Goal: Contribute content: Contribute content

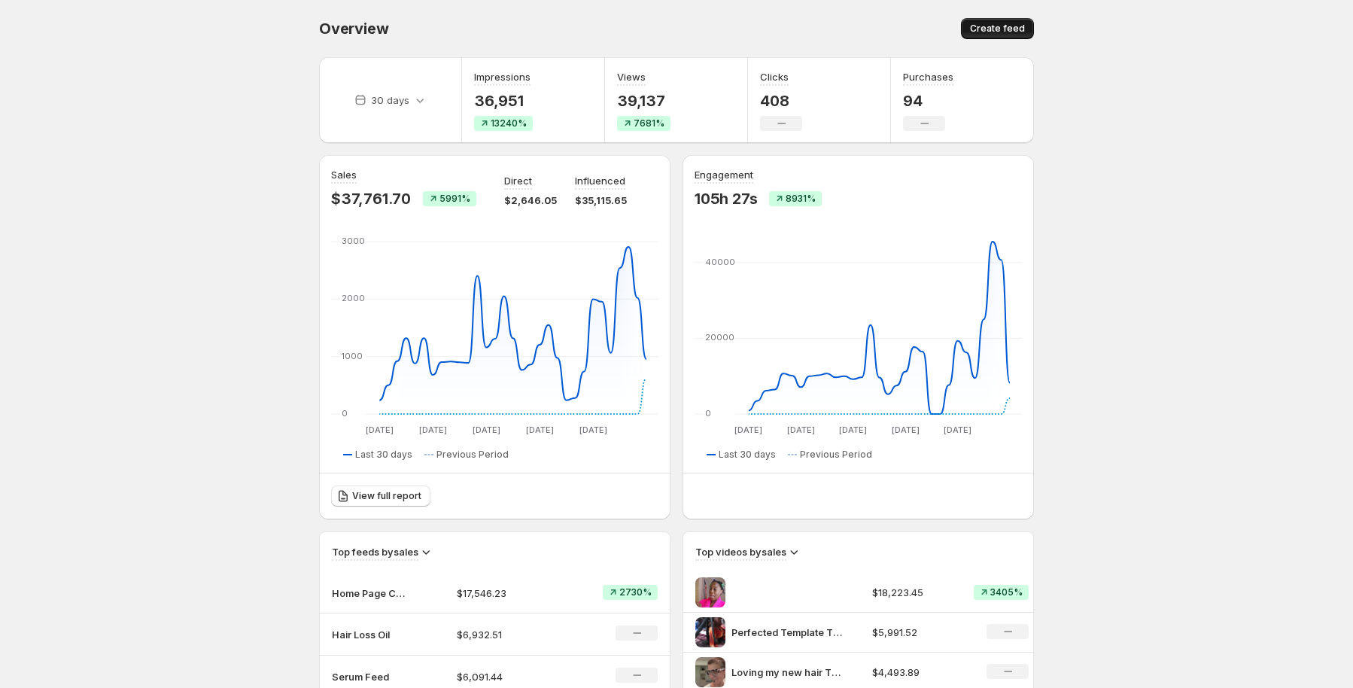
click at [1026, 27] on button "Create feed" at bounding box center [997, 28] width 73 height 21
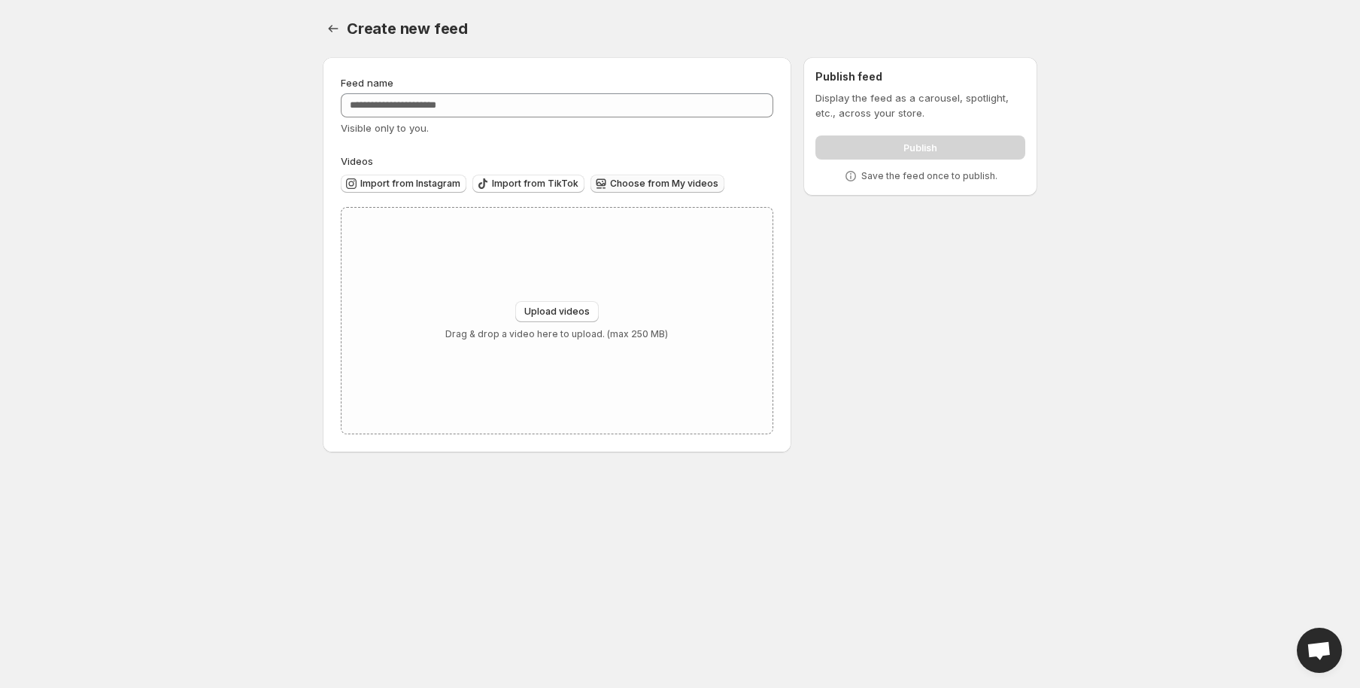
click at [685, 181] on span "Choose from My videos" at bounding box center [664, 184] width 108 height 12
click at [563, 298] on div "Upload videos Drag & drop a video here to upload. (max 250 MB)" at bounding box center [557, 321] width 431 height 226
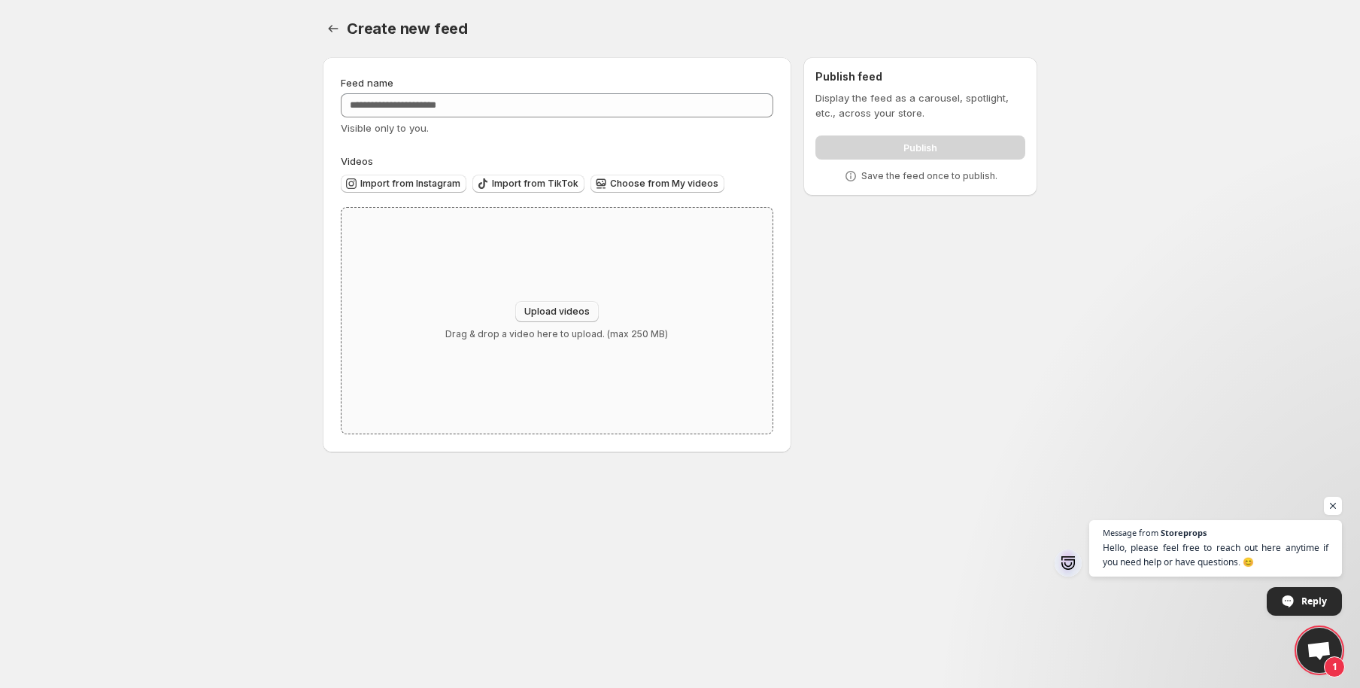
click at [588, 319] on button "Upload videos" at bounding box center [557, 311] width 84 height 21
type input "**********"
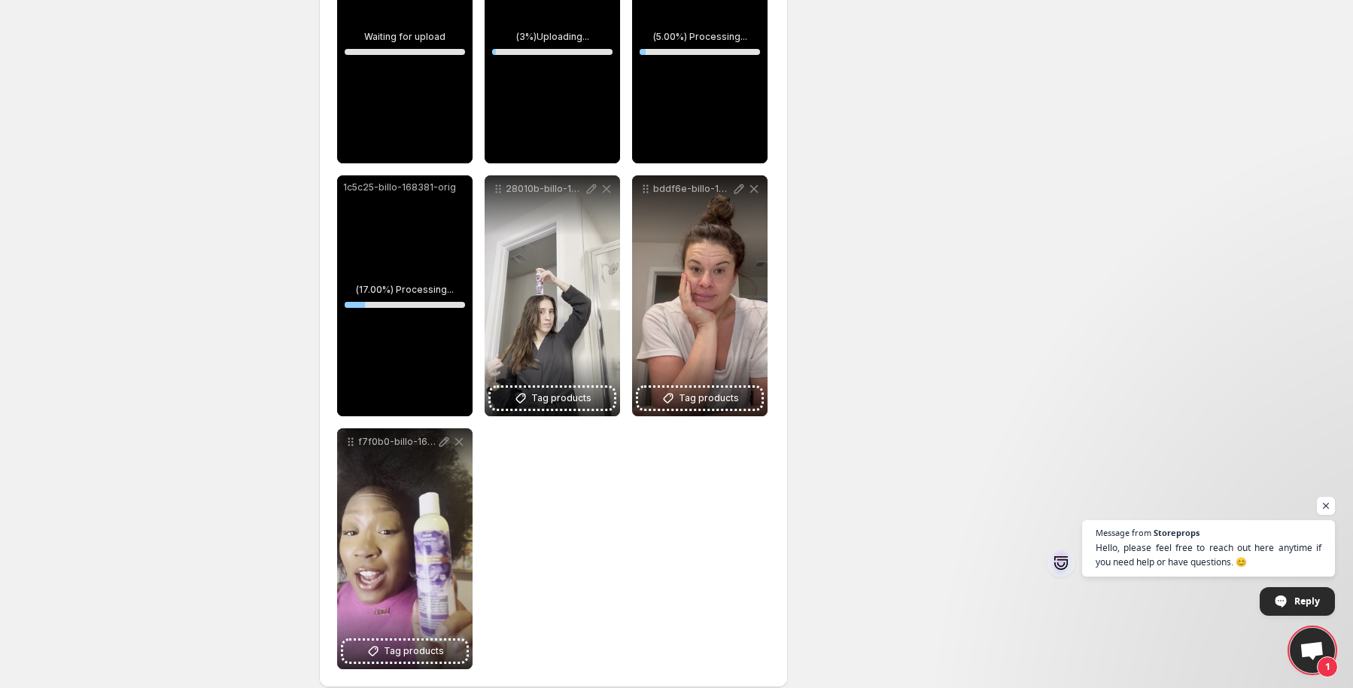
scroll to position [329, 0]
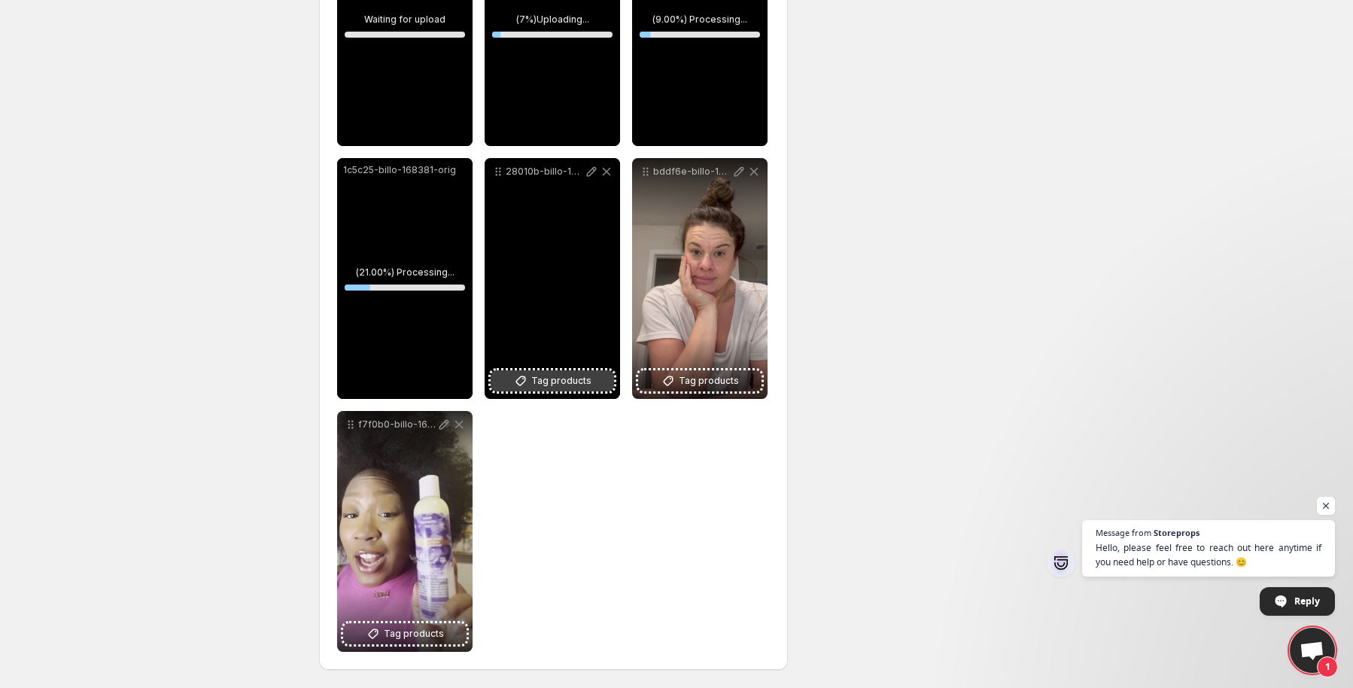
click at [560, 389] on button "Tag products" at bounding box center [552, 380] width 123 height 21
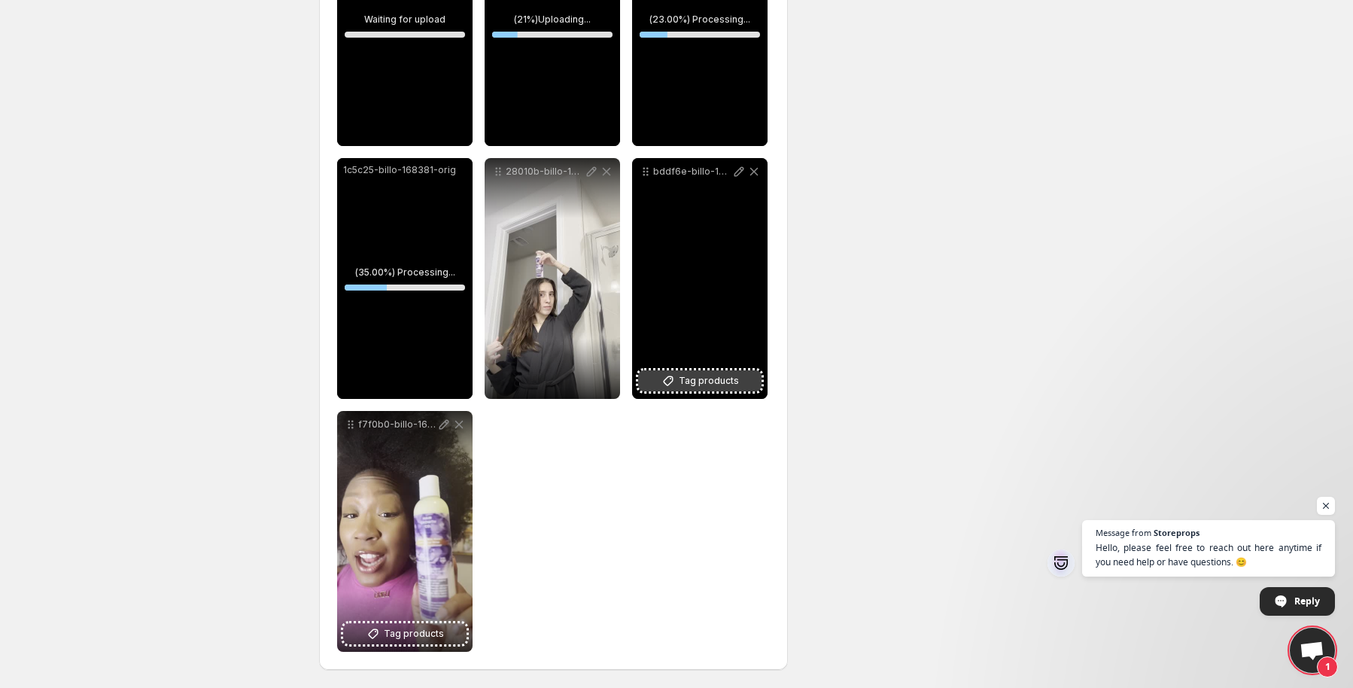
click at [691, 389] on button "Tag products" at bounding box center [699, 380] width 123 height 21
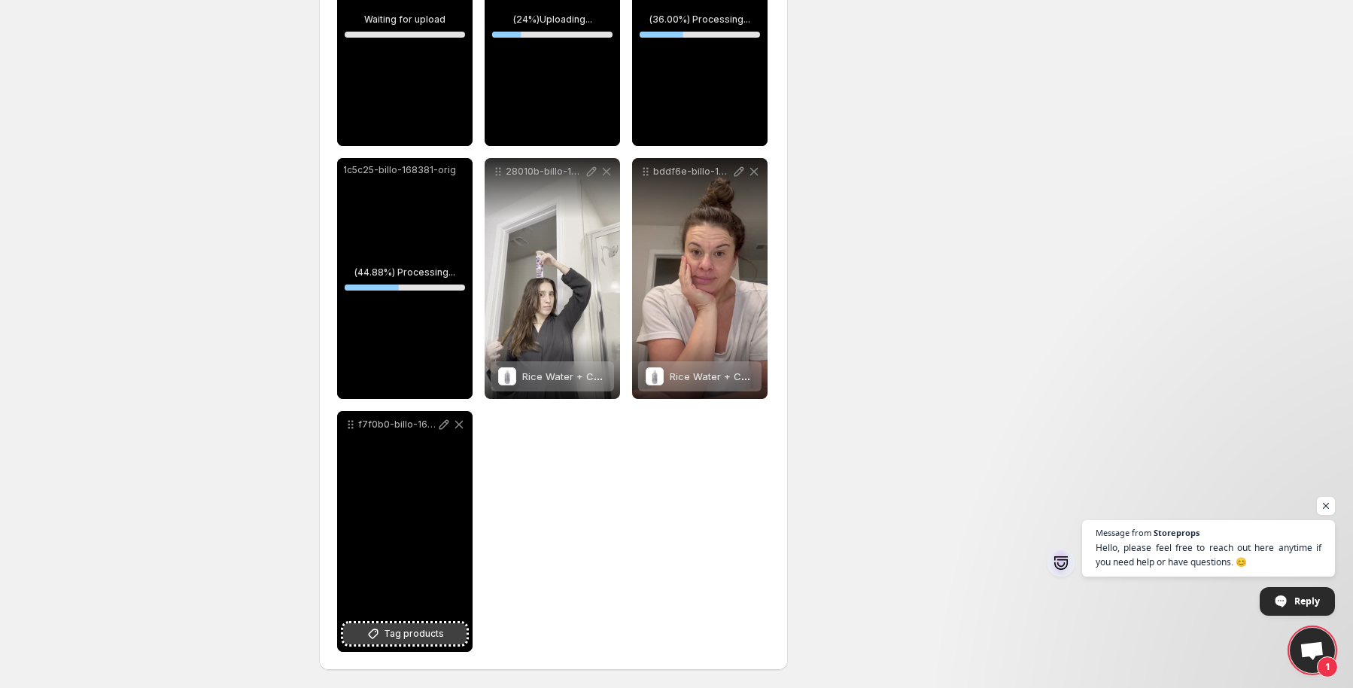
click at [394, 629] on span "Tag products" at bounding box center [414, 633] width 60 height 15
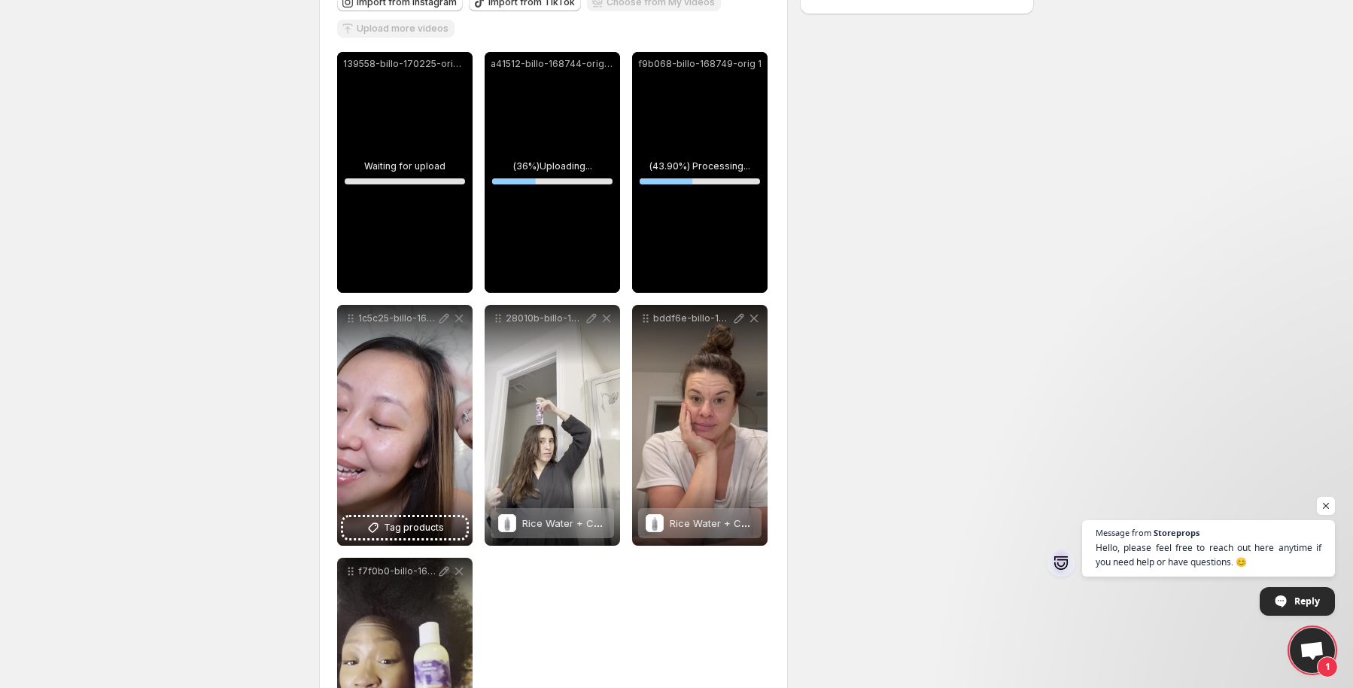
scroll to position [178, 0]
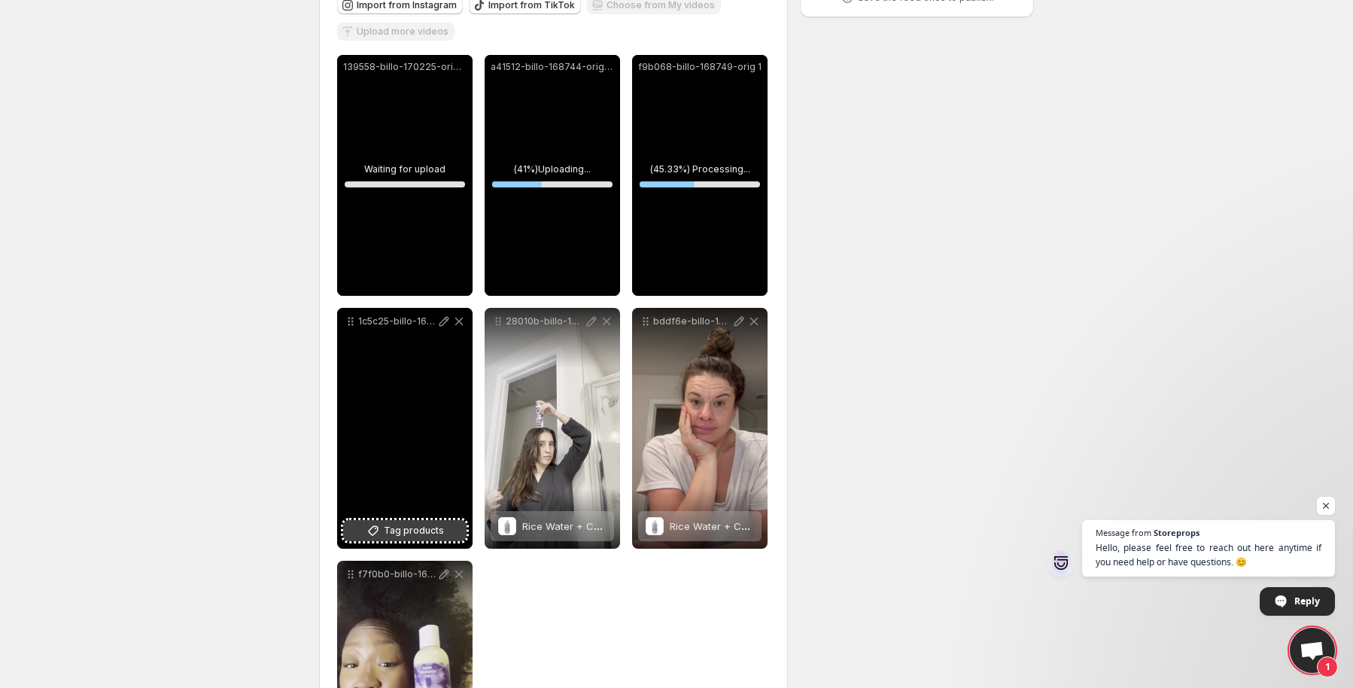
click at [391, 536] on span "Tag products" at bounding box center [414, 530] width 60 height 15
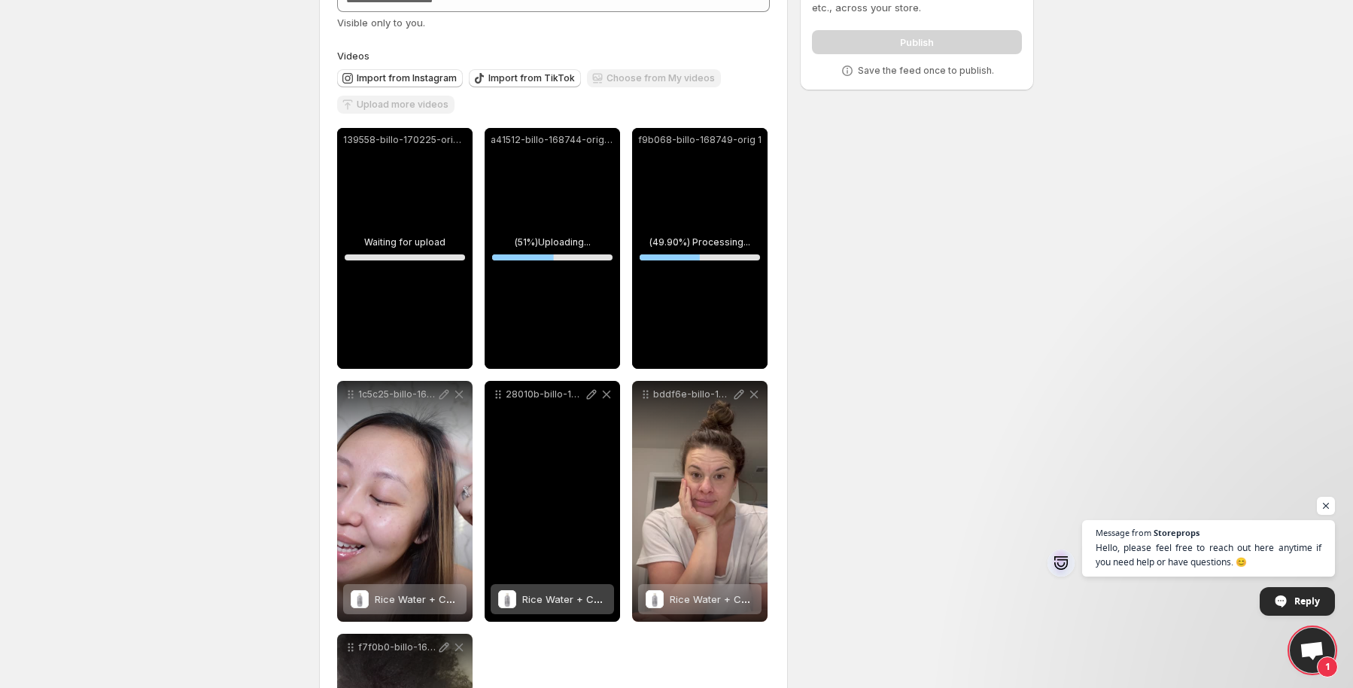
scroll to position [28, 0]
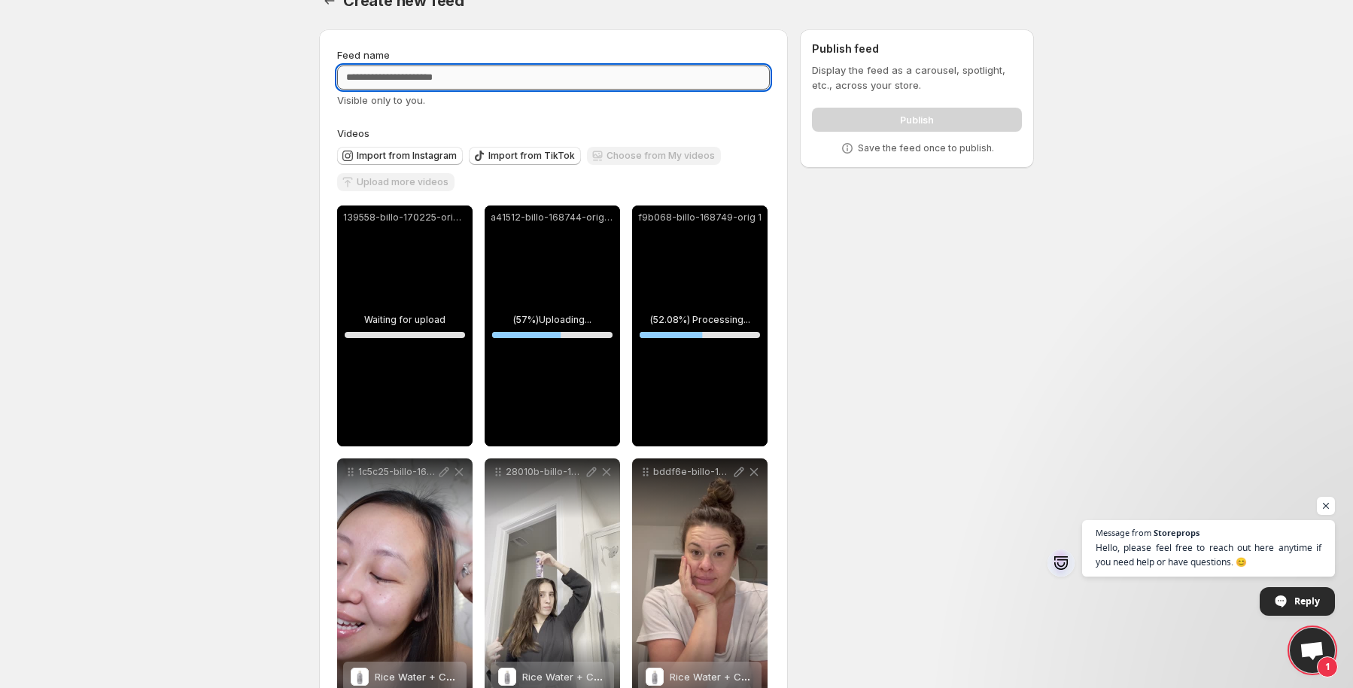
click at [569, 80] on input "Feed name" at bounding box center [553, 77] width 433 height 24
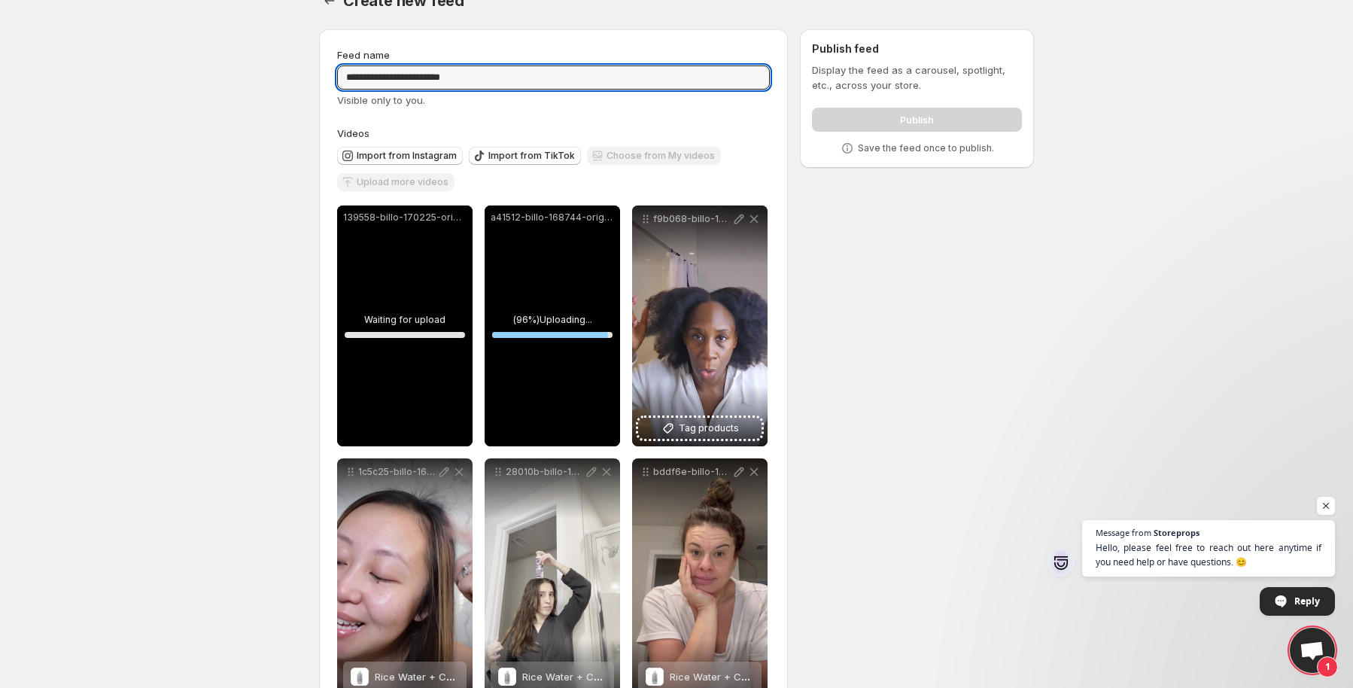
type input "**********"
click at [567, 132] on label "Videos" at bounding box center [553, 133] width 433 height 15
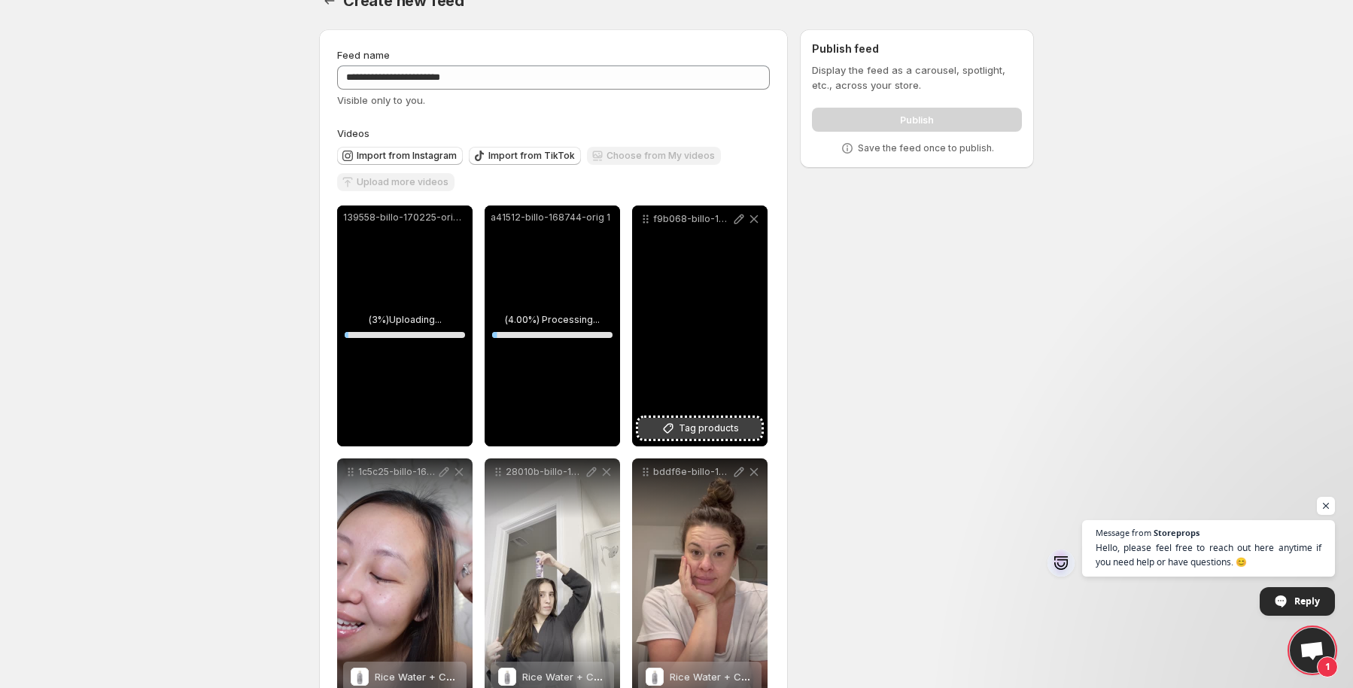
scroll to position [254, 0]
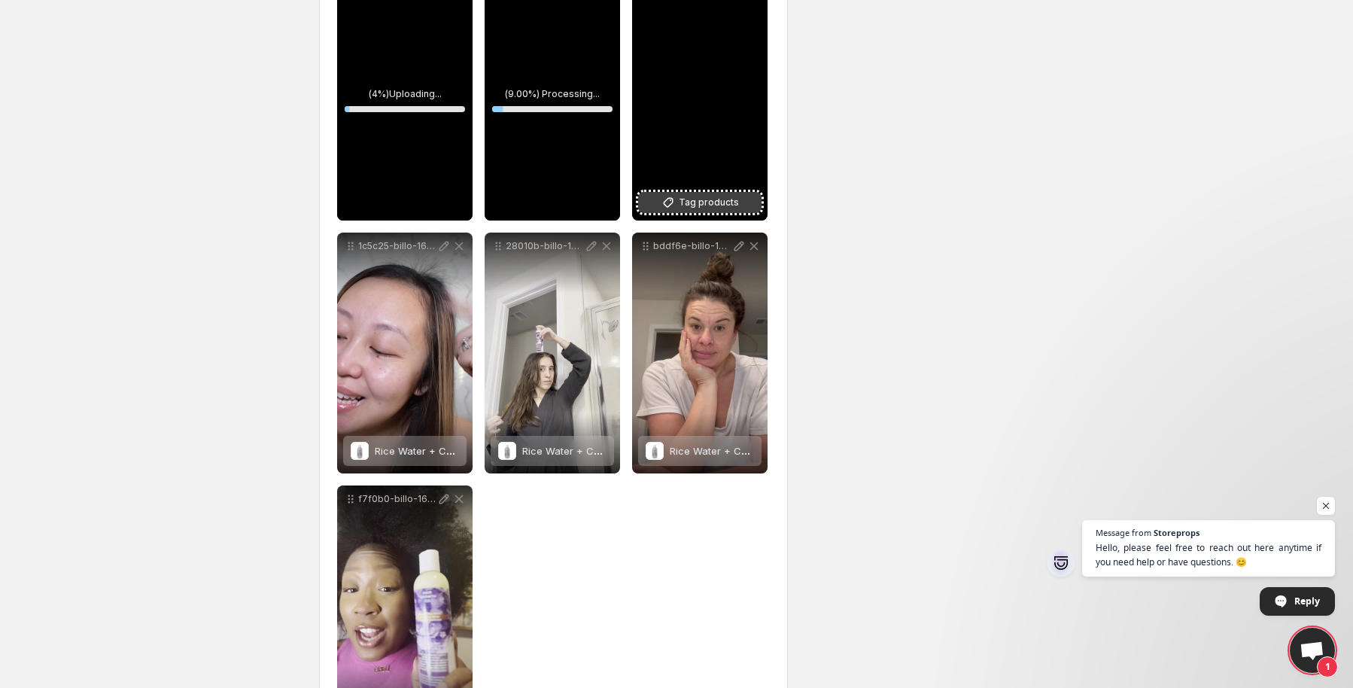
click at [732, 199] on span "Tag products" at bounding box center [709, 202] width 60 height 15
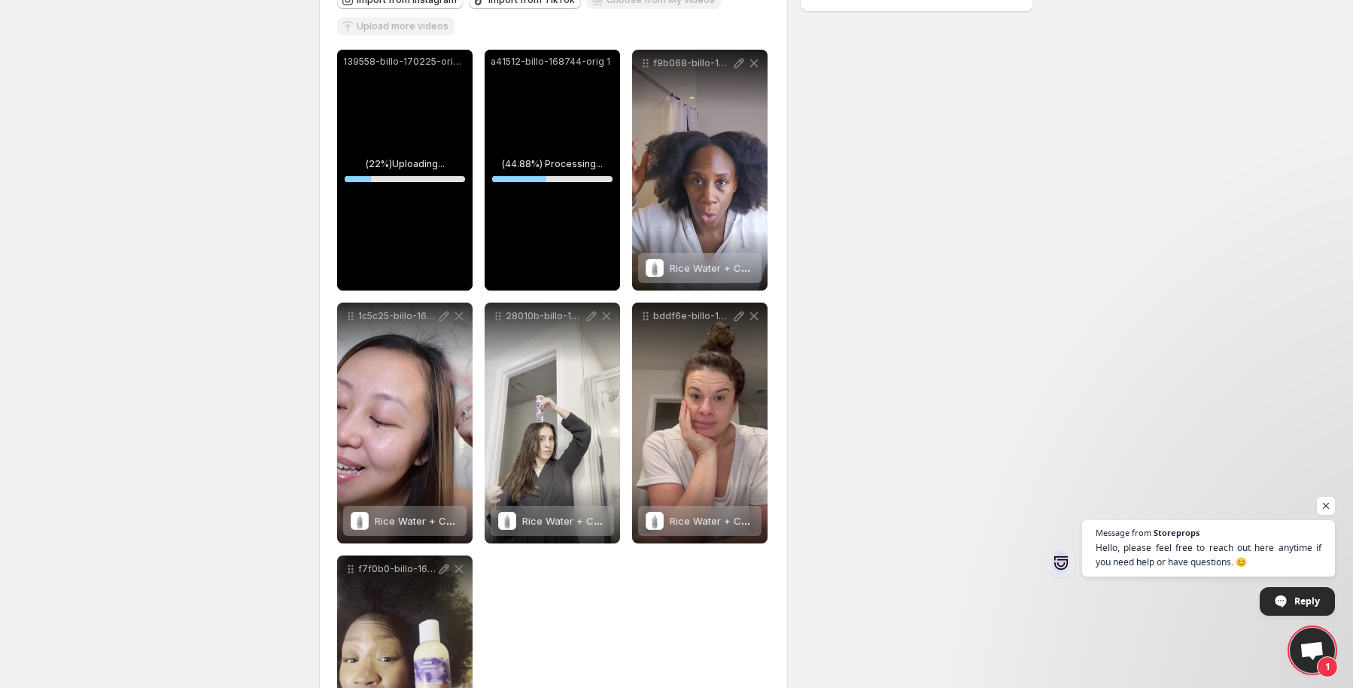
scroll to position [28, 0]
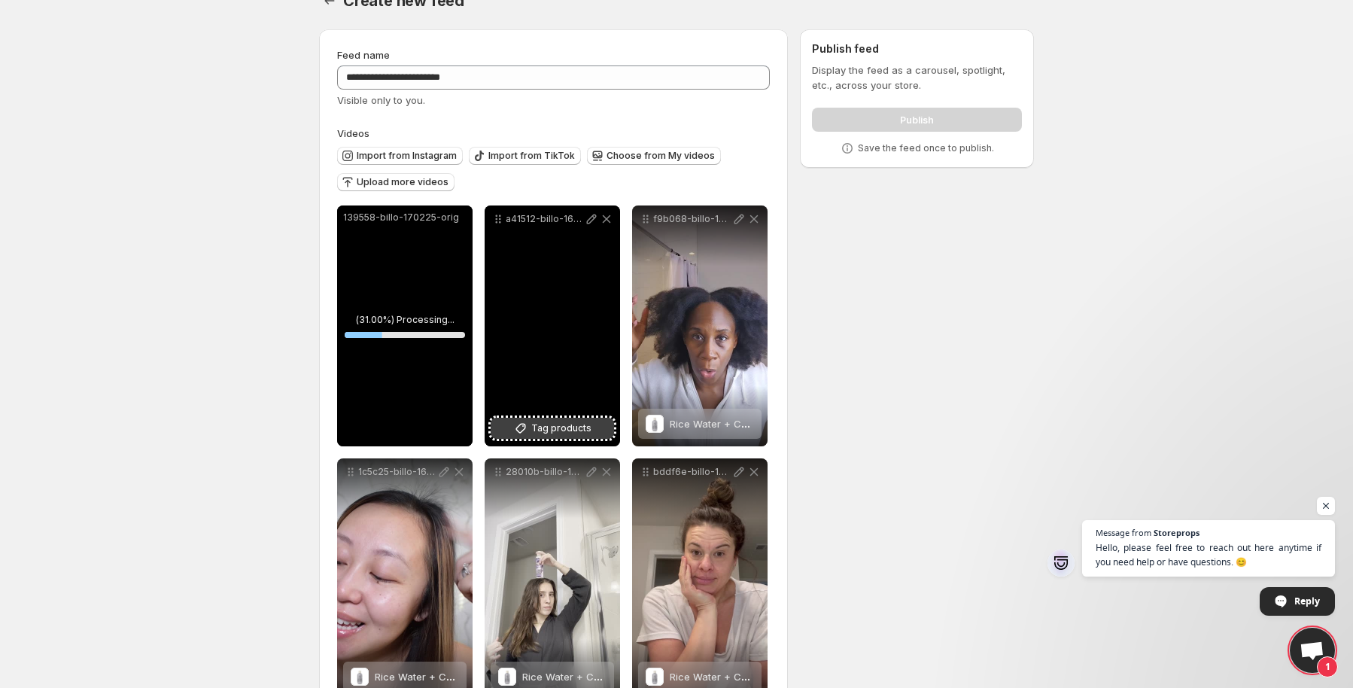
click at [587, 432] on span "Tag products" at bounding box center [561, 428] width 60 height 15
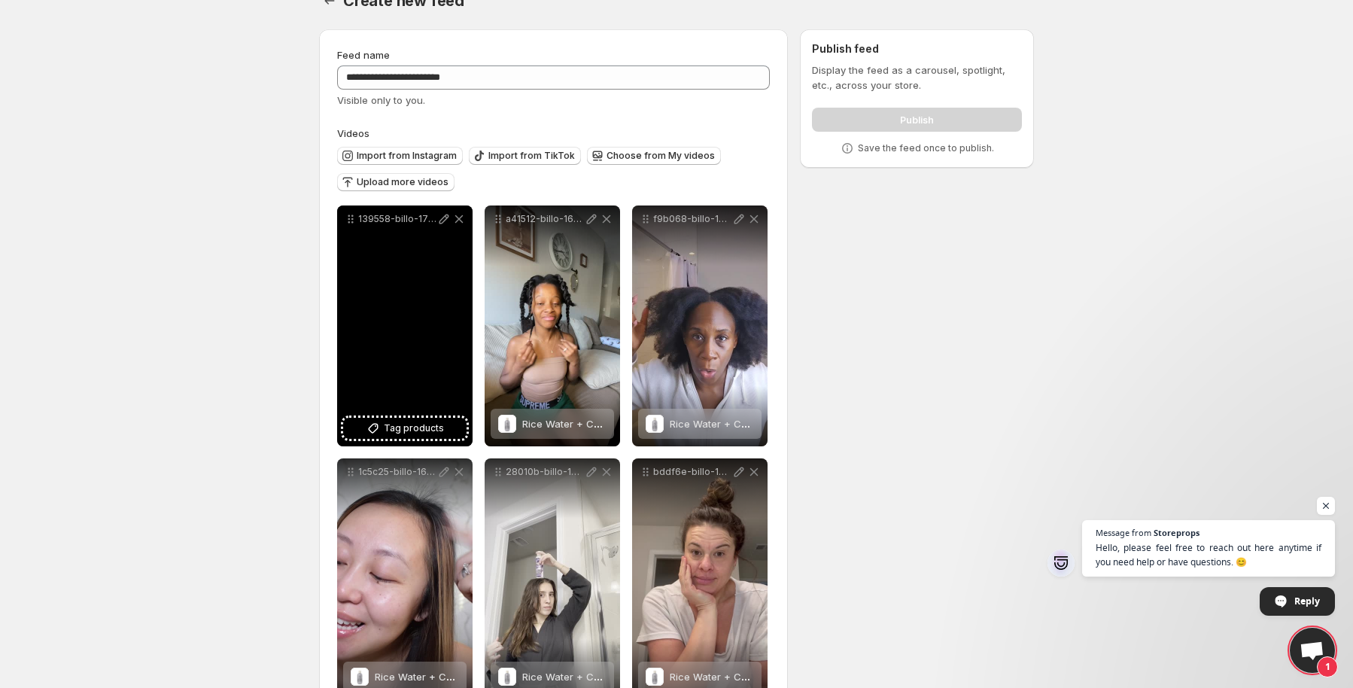
click at [420, 424] on span "Tag products" at bounding box center [414, 428] width 60 height 15
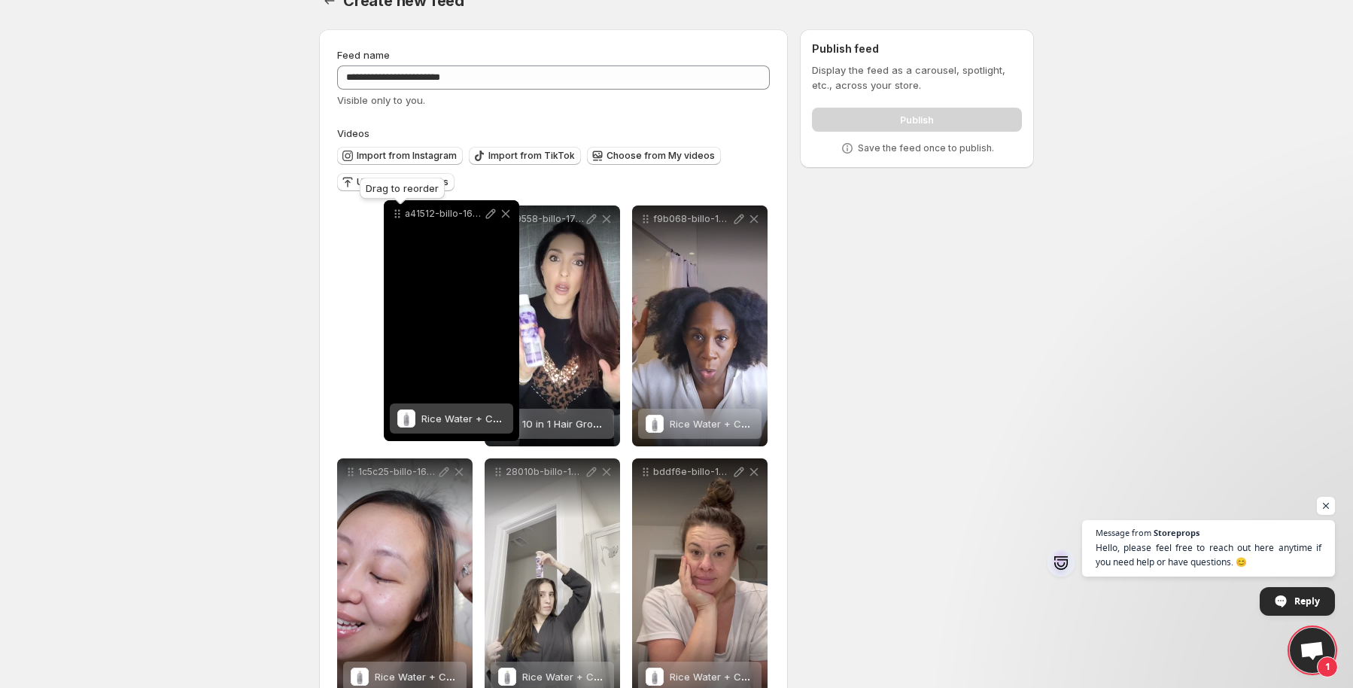
drag, startPoint x: 499, startPoint y: 217, endPoint x: 398, endPoint y: 211, distance: 101.0
click at [398, 211] on icon at bounding box center [399, 211] width 2 height 2
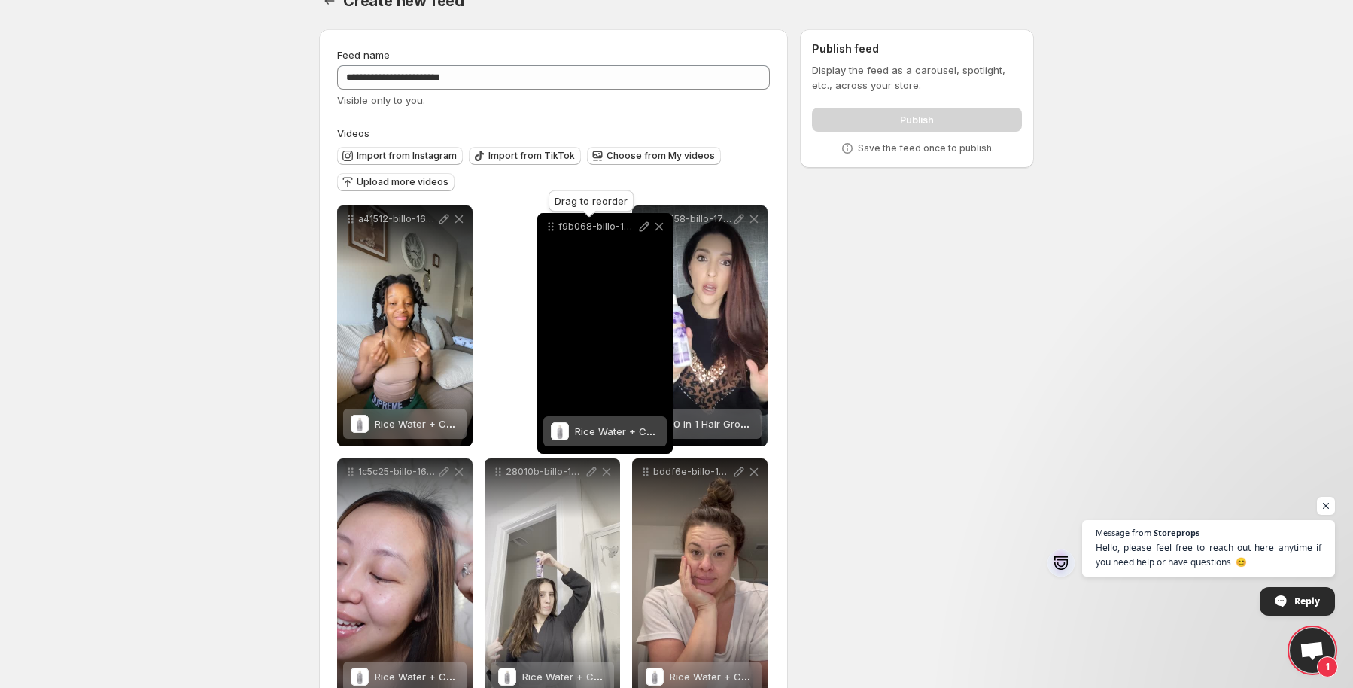
drag, startPoint x: 648, startPoint y: 221, endPoint x: 554, endPoint y: 229, distance: 94.4
click at [554, 229] on icon at bounding box center [550, 226] width 15 height 15
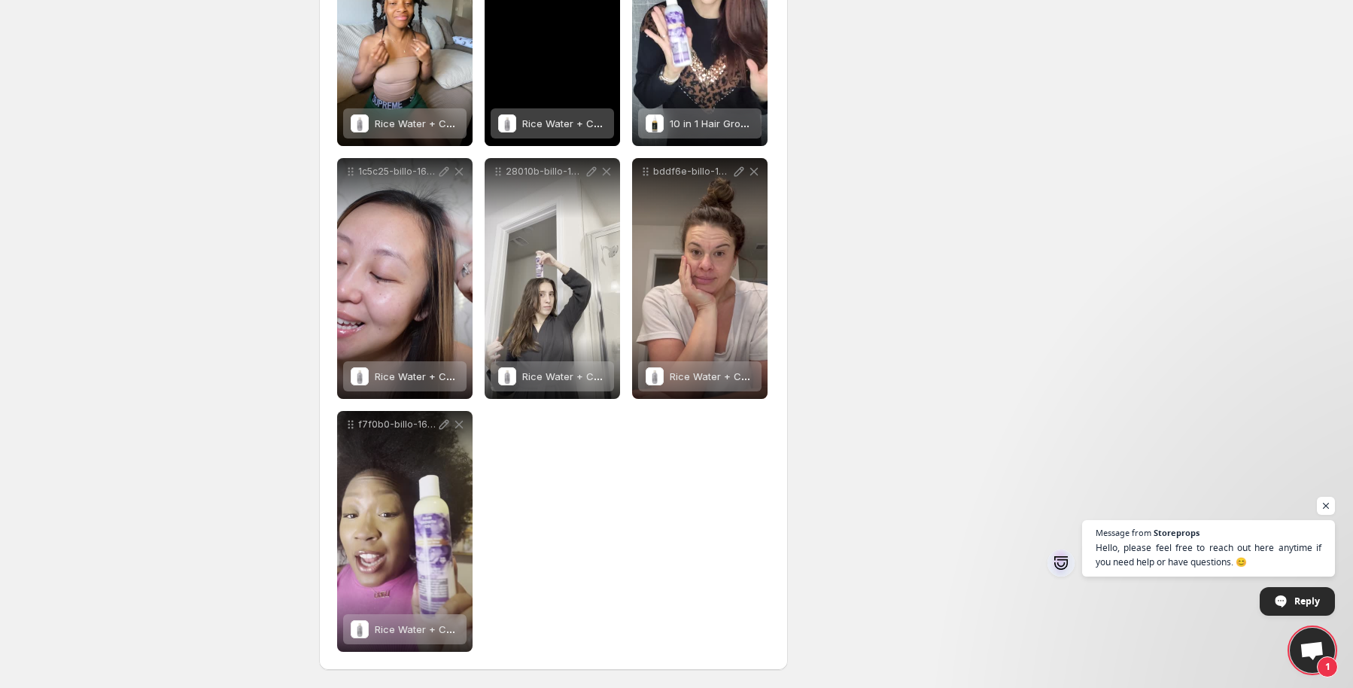
scroll to position [329, 0]
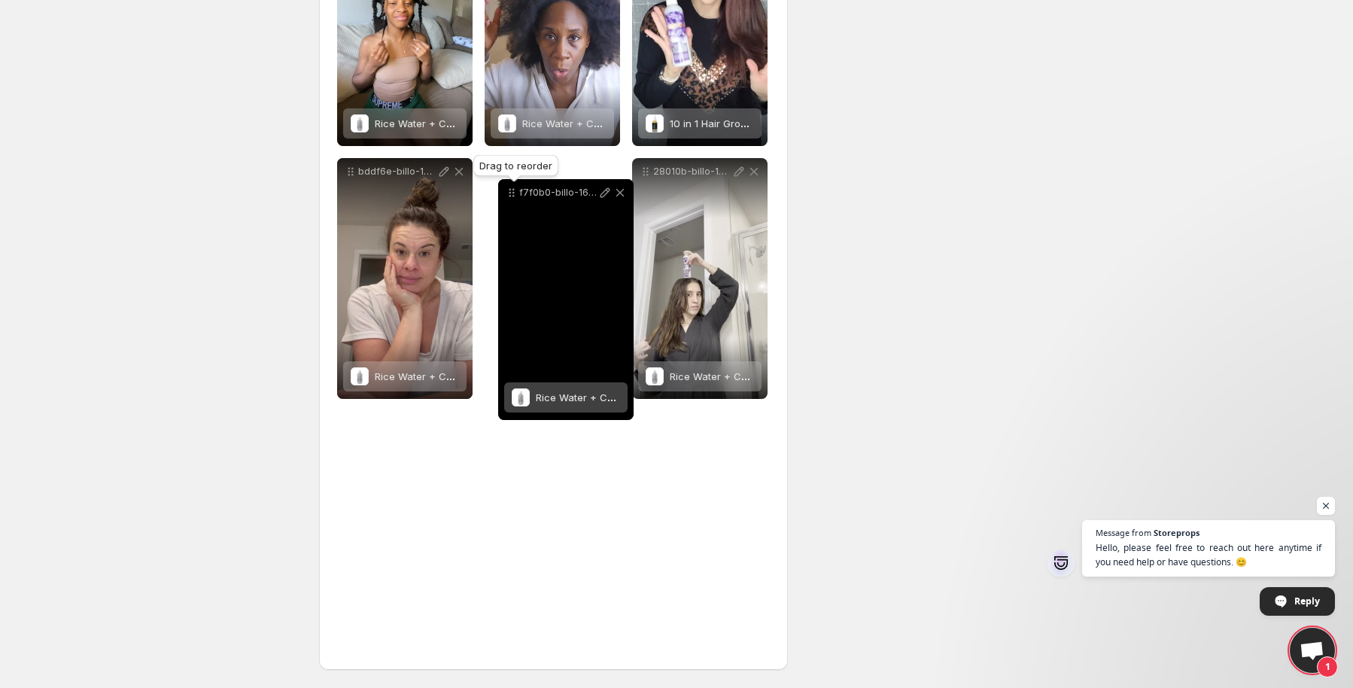
drag, startPoint x: 349, startPoint y: 421, endPoint x: 509, endPoint y: 190, distance: 281.2
click at [509, 190] on icon at bounding box center [511, 192] width 15 height 15
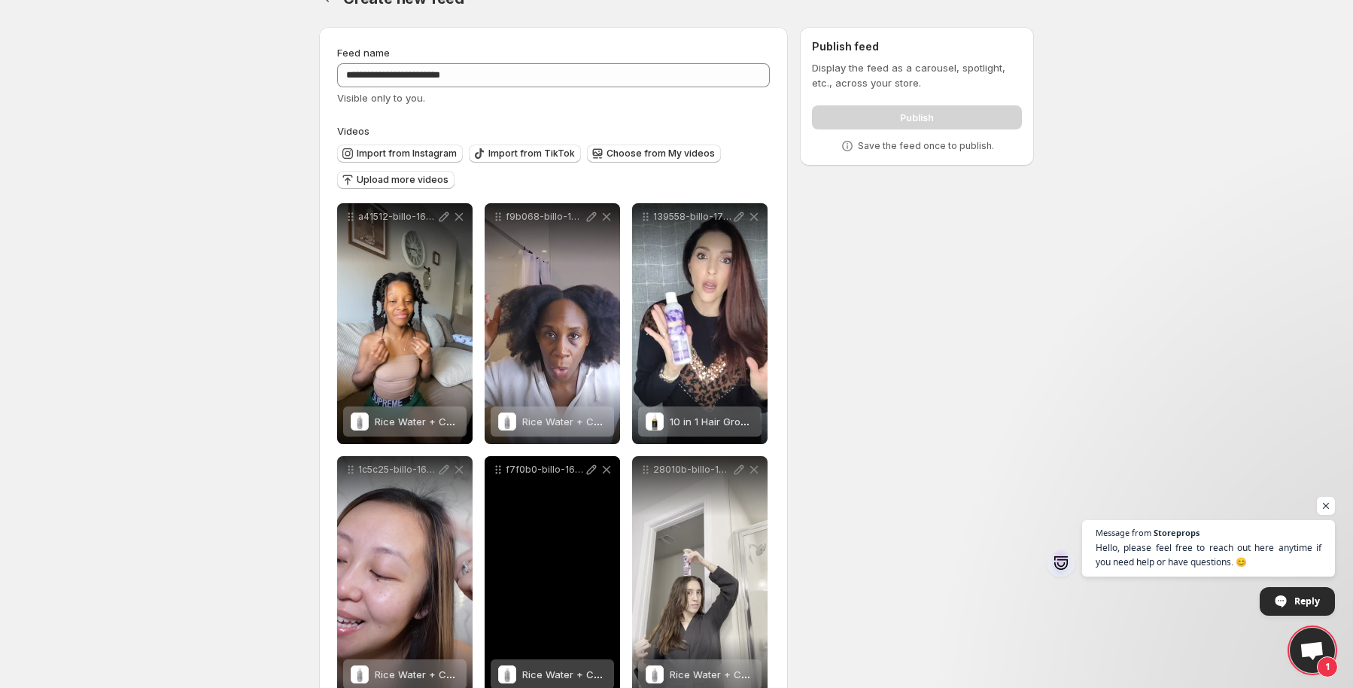
scroll to position [0, 0]
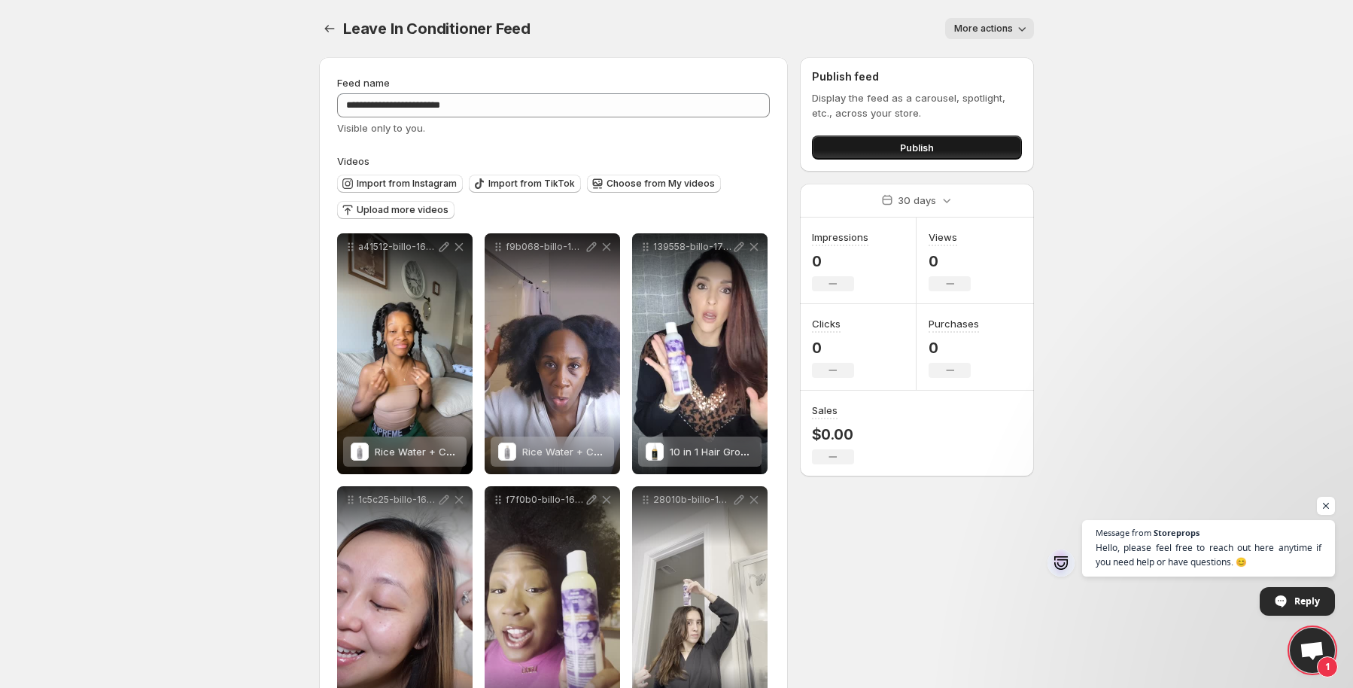
click at [871, 148] on button "Publish" at bounding box center [917, 147] width 210 height 24
